Goal: Task Accomplishment & Management: Manage account settings

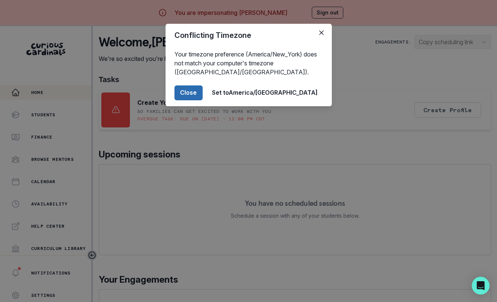
click at [203, 97] on button "Close" at bounding box center [189, 92] width 28 height 15
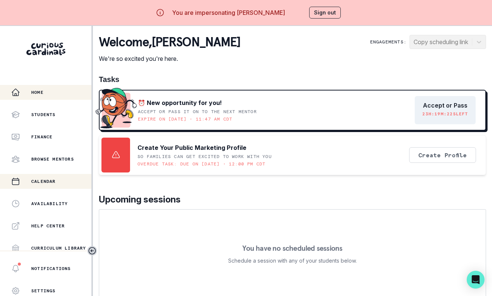
scroll to position [23, 0]
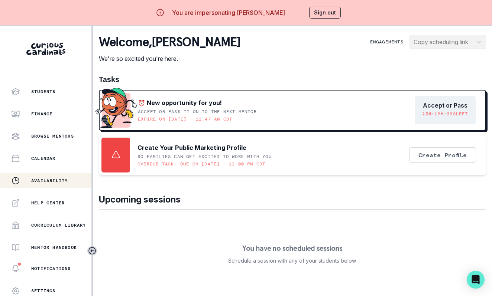
click at [64, 180] on p "Availability" at bounding box center [49, 181] width 36 height 6
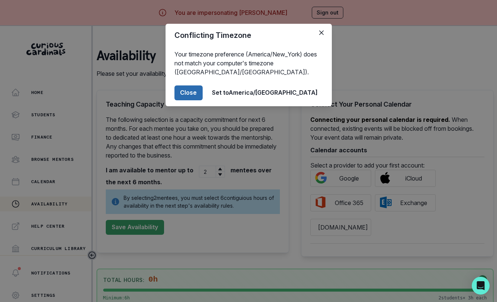
click at [203, 96] on button "Close" at bounding box center [189, 92] width 28 height 15
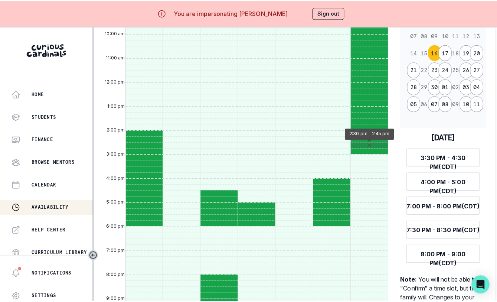
scroll to position [377, 1]
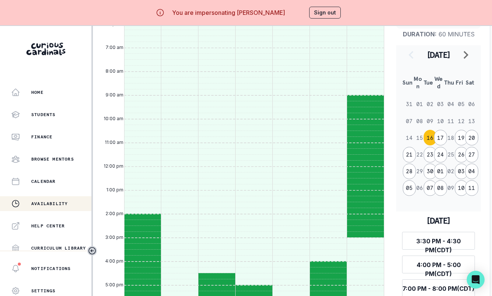
click at [325, 16] on button "Sign out" at bounding box center [325, 13] width 32 height 12
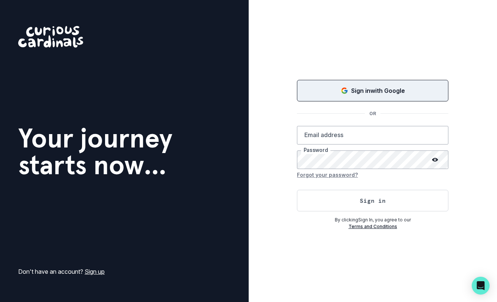
click at [364, 97] on button "Sign in with Google" at bounding box center [373, 91] width 152 height 22
